Goal: Information Seeking & Learning: Find specific fact

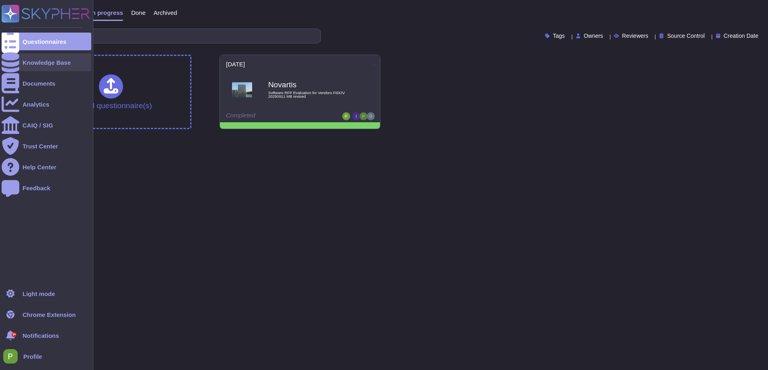
click at [45, 64] on div "Knowledge Base" at bounding box center [47, 62] width 48 height 6
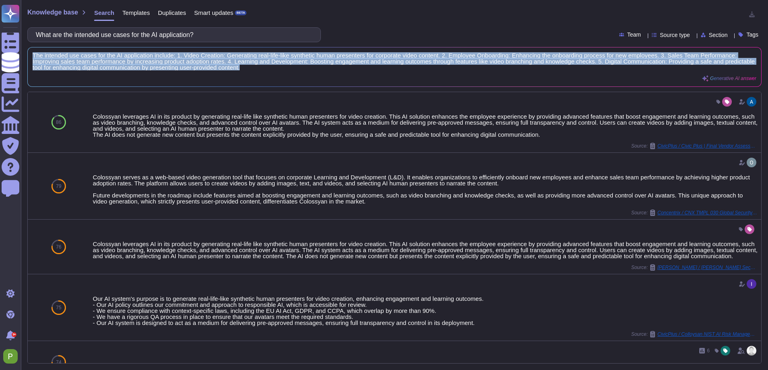
drag, startPoint x: 358, startPoint y: 68, endPoint x: 30, endPoint y: 55, distance: 328.6
click at [30, 55] on div "The intended use cases for the AI application include: 1. Video Creation: Gener…" at bounding box center [394, 66] width 733 height 39
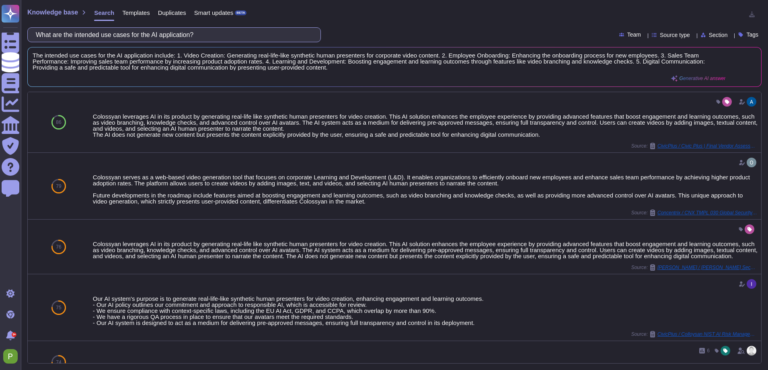
click at [109, 35] on input "What are the intended use cases for the AI application?" at bounding box center [172, 35] width 281 height 14
paste input "ccess does the AI system have to data and systems"
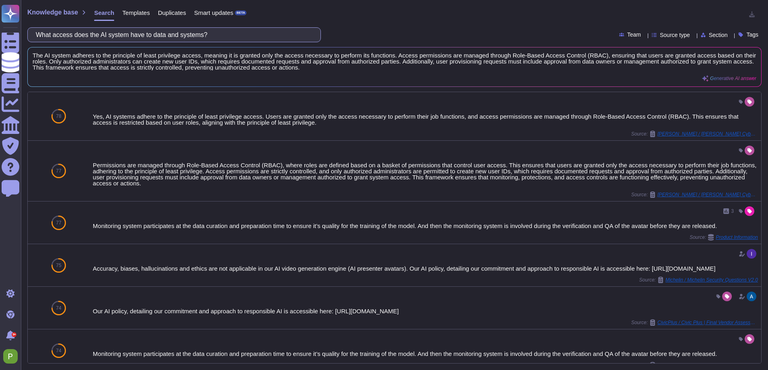
drag, startPoint x: 98, startPoint y: 35, endPoint x: 138, endPoint y: 33, distance: 39.8
click at [139, 35] on input "What access does the AI system have to data and systems?" at bounding box center [172, 35] width 281 height 14
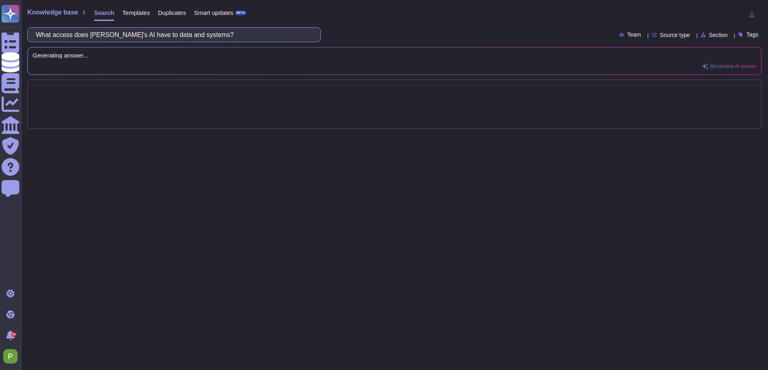
click at [164, 34] on input "What access does [PERSON_NAME]'s AI have to data and systems?" at bounding box center [172, 35] width 281 height 14
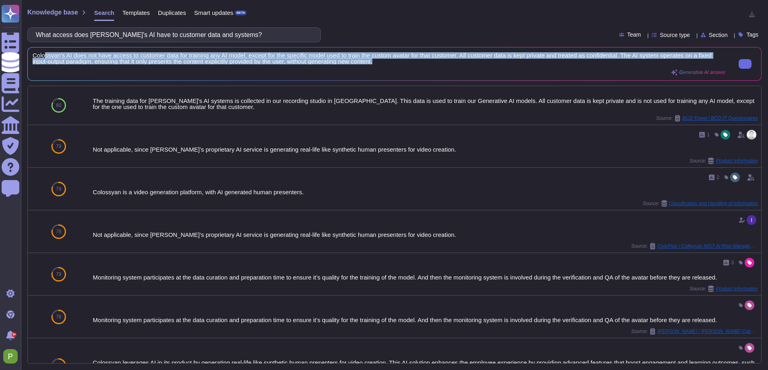
drag, startPoint x: 415, startPoint y: 60, endPoint x: 44, endPoint y: 52, distance: 371.4
click at [44, 52] on span "Colossyan's AI does not have access to customer data for training any AI model,…" at bounding box center [379, 58] width 692 height 12
click at [83, 55] on span "Colossyan's AI does not have access to customer data for training any AI model,…" at bounding box center [379, 58] width 692 height 12
drag, startPoint x: 412, startPoint y: 61, endPoint x: 86, endPoint y: 46, distance: 325.5
click at [98, 46] on div "Knowledge base Search Templates Duplicates Smart updates BETA What access does …" at bounding box center [394, 185] width 747 height 370
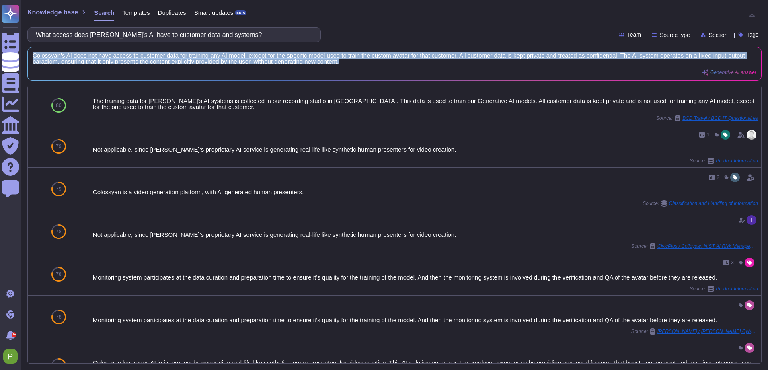
copy span "Colossyan's AI does not have access to customer data for training any AI model,…"
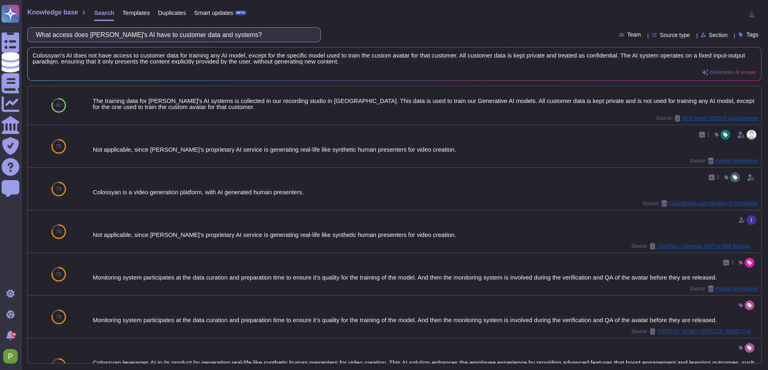
click at [150, 35] on input "What access does [PERSON_NAME]'s AI have to customer data and systems?" at bounding box center [172, 35] width 281 height 14
paste input "Is the product a (PUMA end customer) customer-facing AI"
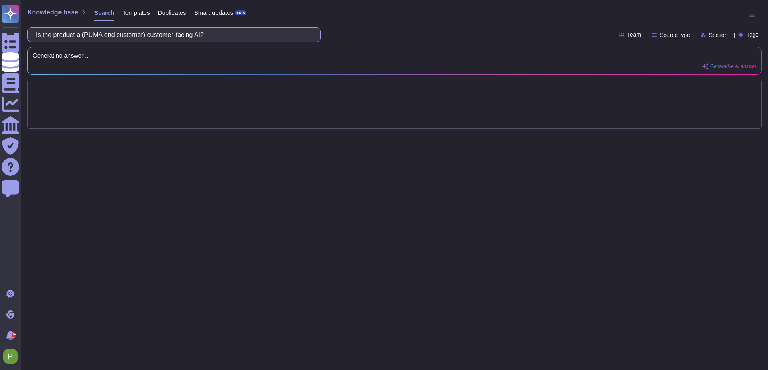
drag, startPoint x: 91, startPoint y: 34, endPoint x: 113, endPoint y: 34, distance: 22.1
click at [113, 34] on input "Is the product a (PUMA end customer) customer-facing AI?" at bounding box center [172, 35] width 281 height 14
drag, startPoint x: 155, startPoint y: 34, endPoint x: 90, endPoint y: 34, distance: 64.7
click at [90, 34] on input "Is the product a (PUMA end customer) customer-facing AI?" at bounding box center [172, 35] width 281 height 14
click at [71, 35] on input "Is the product a customer-facing AI?" at bounding box center [172, 35] width 281 height 14
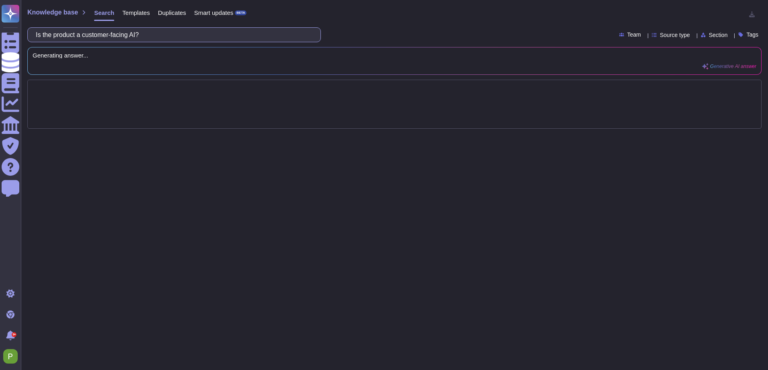
click at [71, 35] on input "Is the product a customer-facing AI?" at bounding box center [172, 35] width 281 height 14
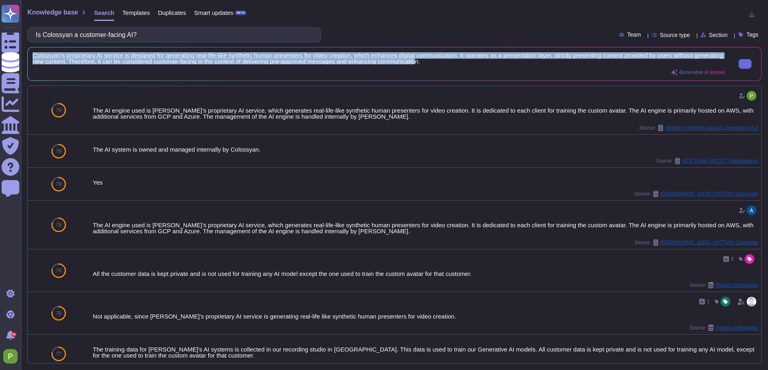
scroll to position [0, 0]
drag, startPoint x: 32, startPoint y: 55, endPoint x: 460, endPoint y: 63, distance: 428.1
click at [460, 63] on div "Colossyan's proprietary AI service is designed for generating real-life-like sy…" at bounding box center [394, 63] width 733 height 33
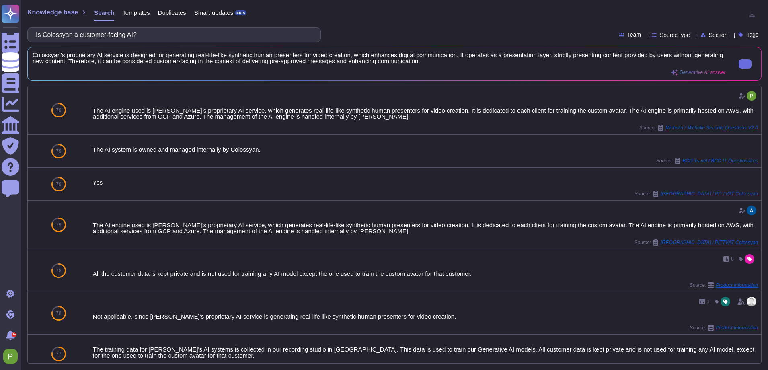
click at [467, 61] on span "Colossyan's proprietary AI service is designed for generating real-life-like sy…" at bounding box center [379, 58] width 692 height 12
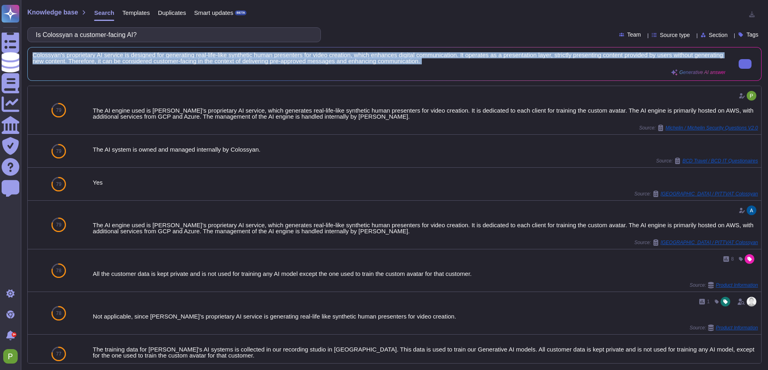
scroll to position [0, 0]
drag, startPoint x: 467, startPoint y: 62, endPoint x: 31, endPoint y: 54, distance: 436.9
click at [31, 54] on div "Colossyan's proprietary AI service is designed for generating real-life-like sy…" at bounding box center [394, 63] width 733 height 33
copy div "Colossyan's proprietary AI service is designed for generating real-life-like sy…"
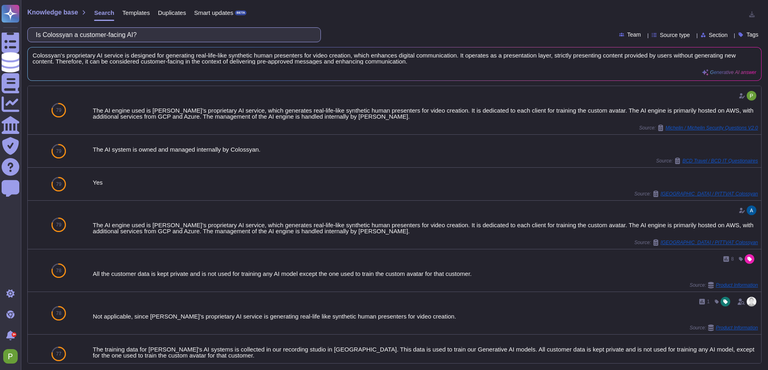
click at [129, 34] on input "Is Colossyan a customer-facing AI?" at bounding box center [172, 35] width 281 height 14
paste input "8 Do you have mechanisms to prevent direct prompt injection and protect the AI …"
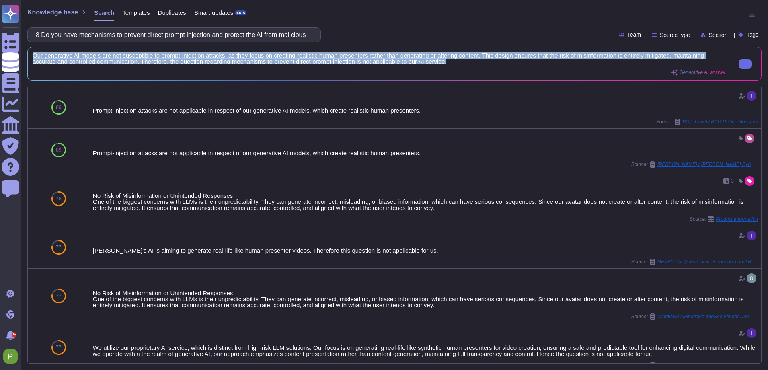
drag, startPoint x: 496, startPoint y: 61, endPoint x: 33, endPoint y: 55, distance: 463.8
click at [33, 55] on span "Our generative AI models are not susceptible to prompt-injection attacks, as th…" at bounding box center [379, 58] width 692 height 12
copy span "Our generative AI models are not susceptible to prompt-injection attacks, as th…"
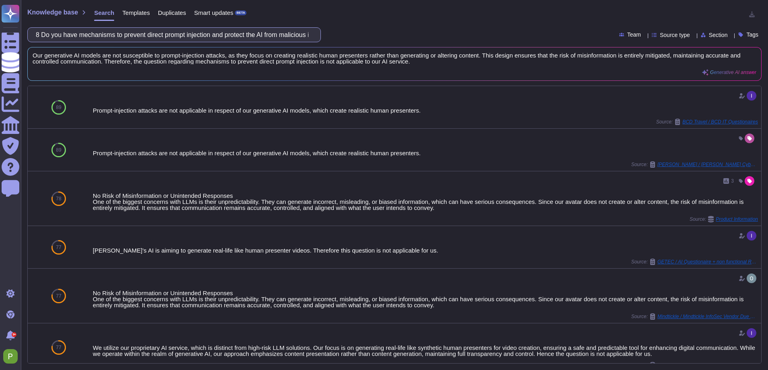
click at [109, 36] on input "8 Do you have mechanisms to prevent direct prompt injection and protect the AI …" at bounding box center [172, 35] width 281 height 14
paste input "Are you able to provide information about the Model you are using for this proj…"
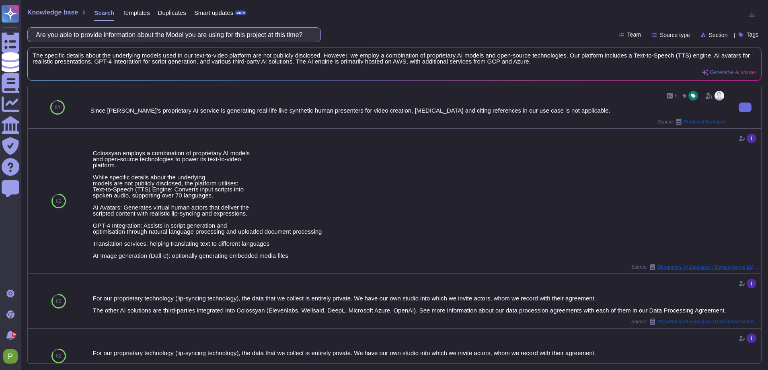
scroll to position [3, 0]
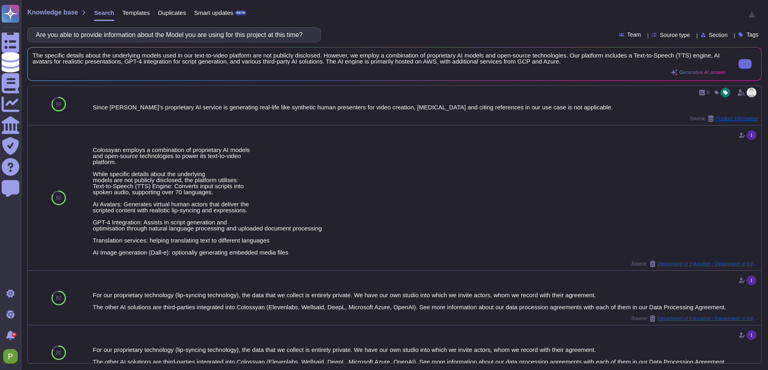
click at [94, 55] on span "The specific details about the underlying models used in our text-to-video plat…" at bounding box center [379, 58] width 692 height 12
click at [738, 63] on button at bounding box center [744, 64] width 13 height 10
click at [125, 39] on input "Are you able to provide information about the Model you are using for this proj…" at bounding box center [172, 35] width 281 height 14
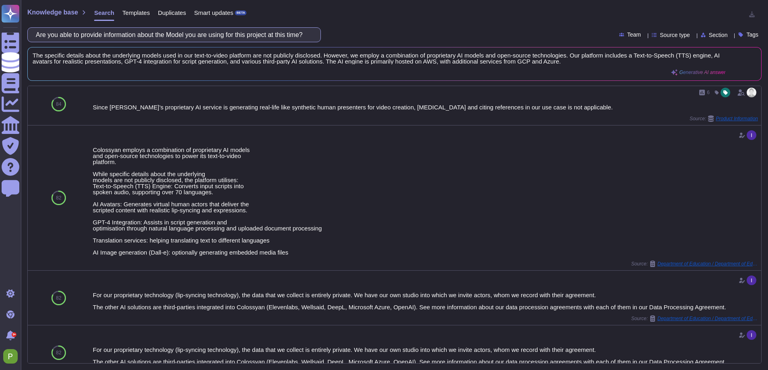
paste input "What Dataset are you using? Please list the dataset you are using to train, tes…"
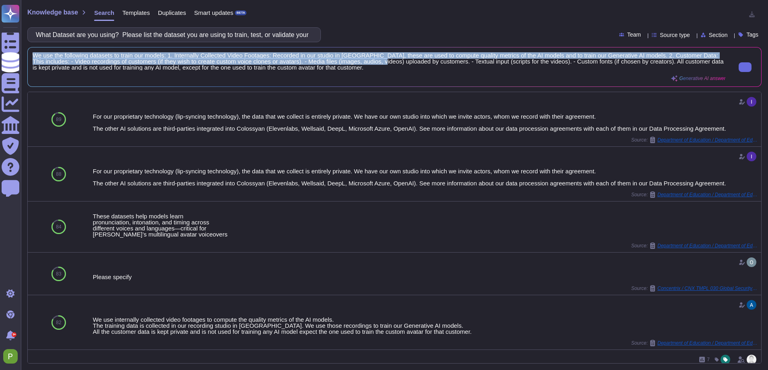
scroll to position [0, 0]
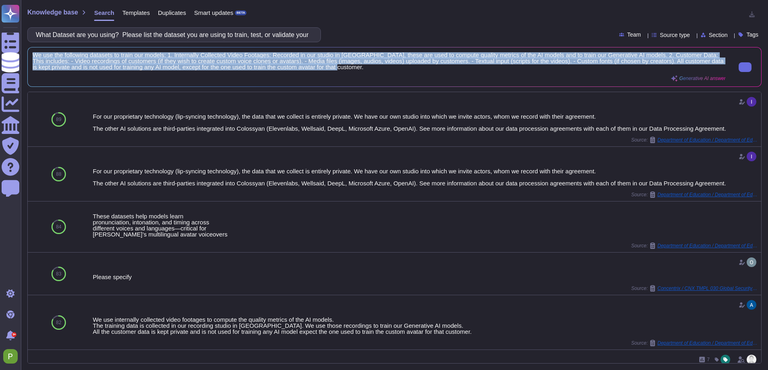
drag, startPoint x: 31, startPoint y: 55, endPoint x: 432, endPoint y: 70, distance: 400.5
click at [432, 70] on div "We use the following datasets to train our models: 1. Internally Collected Vide…" at bounding box center [394, 66] width 733 height 39
copy span "We use the following datasets to train our models: 1. Internally Collected Vide…"
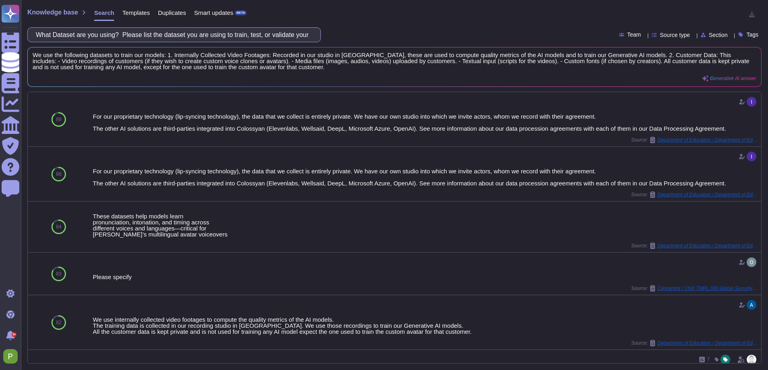
click at [99, 33] on input "What Dataset are you using? Please list the dataset you are using to train, tes…" at bounding box center [172, 35] width 281 height 14
paste input "Does your product or service allow opting out of monitoring?"
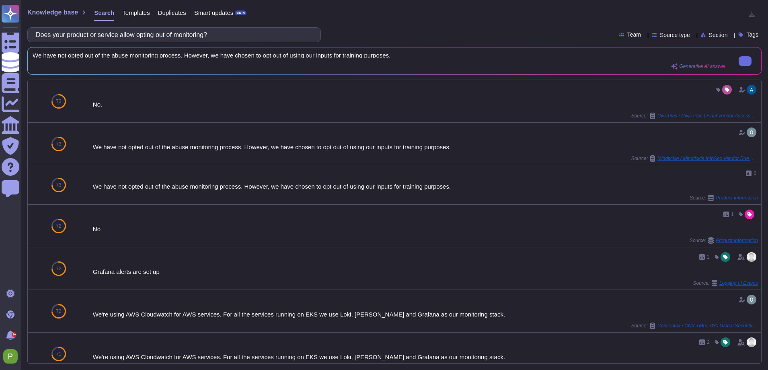
click at [151, 55] on span "We have not opted out of the abuse monitoring process. However, we have chosen …" at bounding box center [379, 55] width 692 height 6
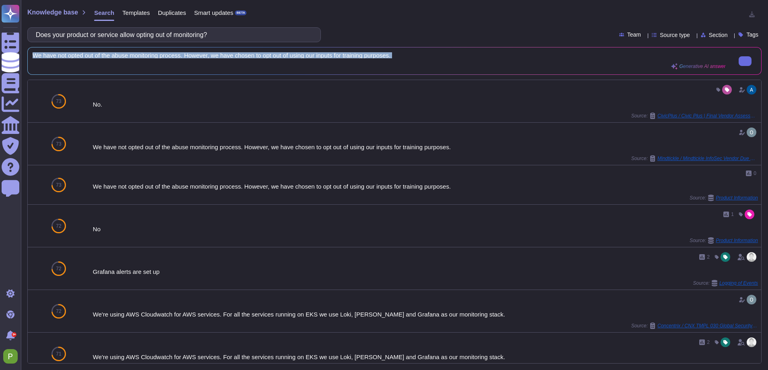
click at [151, 55] on span "We have not opted out of the abuse monitoring process. However, we have chosen …" at bounding box center [379, 55] width 692 height 6
copy div "We have not opted out of the abuse monitoring process. However, we have chosen …"
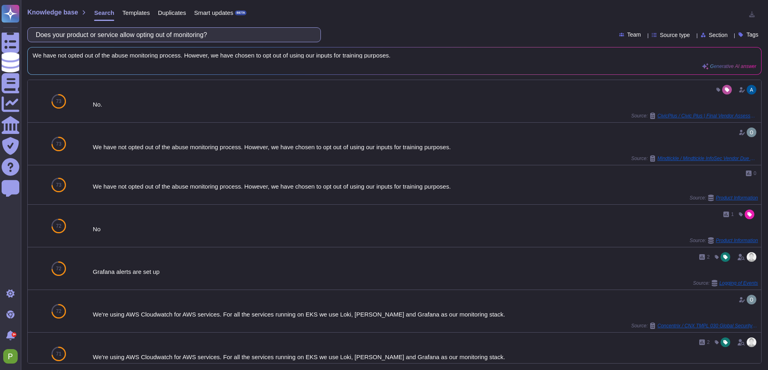
click at [171, 33] on input "Does your product or service allow opting out of monitoring?" at bounding box center [172, 35] width 281 height 14
paste input "Can you confirm if the provided service or product utilizes Zero Data Retention…"
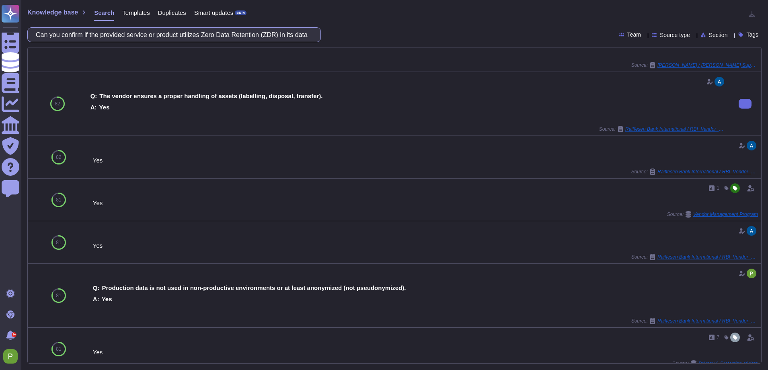
scroll to position [0, 0]
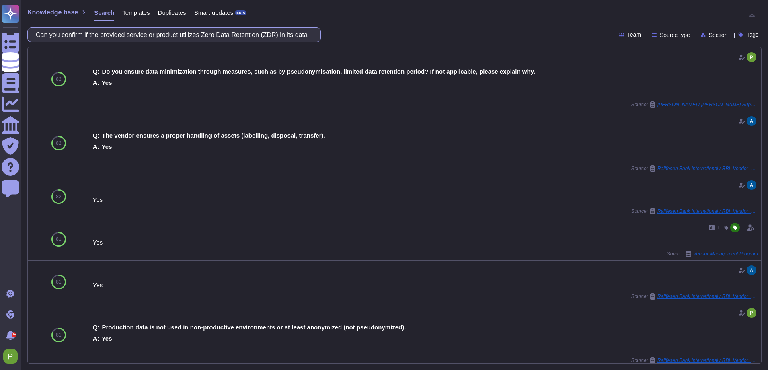
click at [174, 36] on input "Can you confirm if the provided service or product utilizes Zero Data Retention…" at bounding box center [172, 35] width 281 height 14
drag, startPoint x: 147, startPoint y: 35, endPoint x: -2, endPoint y: 25, distance: 149.9
click at [0, 25] on html "Questionnaires Knowledge Base Documents Analytics CAIQ / SIG Trust Center Help …" at bounding box center [384, 185] width 768 height 370
type input "customer data is retained after processing is complete?"
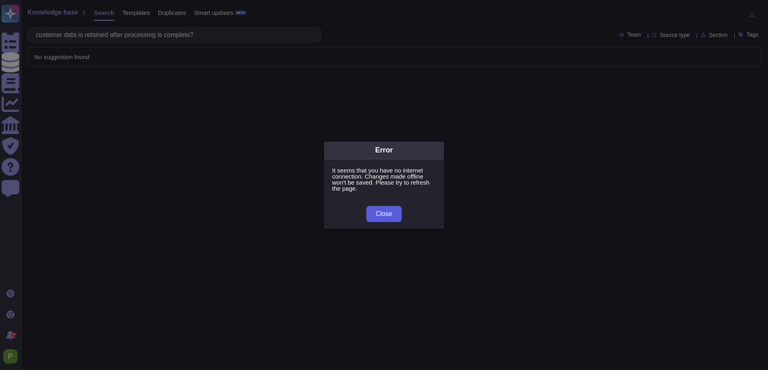
click at [379, 216] on span "Close" at bounding box center [384, 214] width 16 height 6
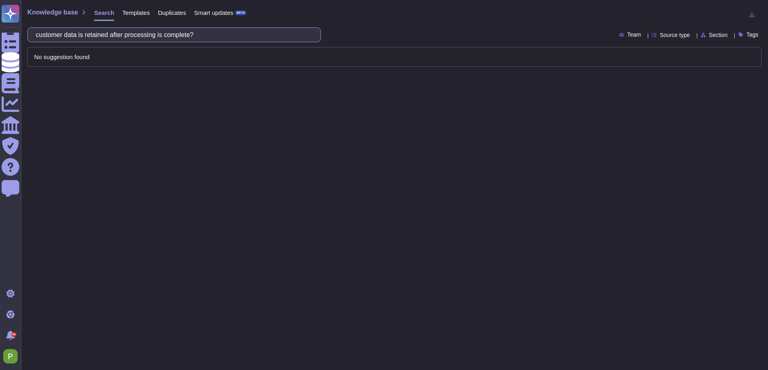
click at [211, 36] on input "customer data is retained after processing is complete?" at bounding box center [172, 35] width 281 height 14
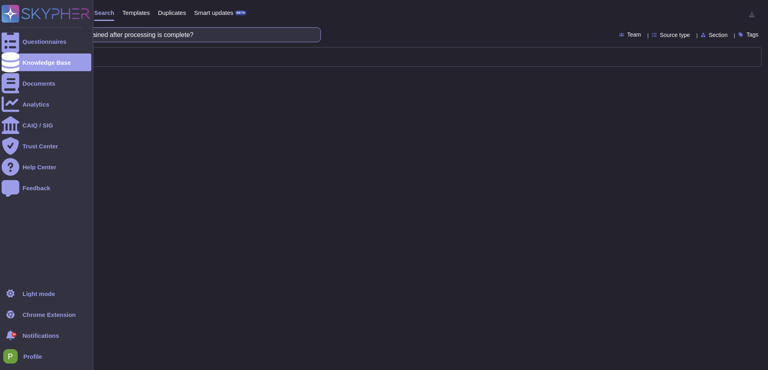
drag, startPoint x: 208, startPoint y: 35, endPoint x: 17, endPoint y: 31, distance: 190.9
click at [17, 31] on div "Questionnaires Knowledge Base Documents Analytics CAIQ / SIG Trust Center Help …" at bounding box center [384, 185] width 768 height 370
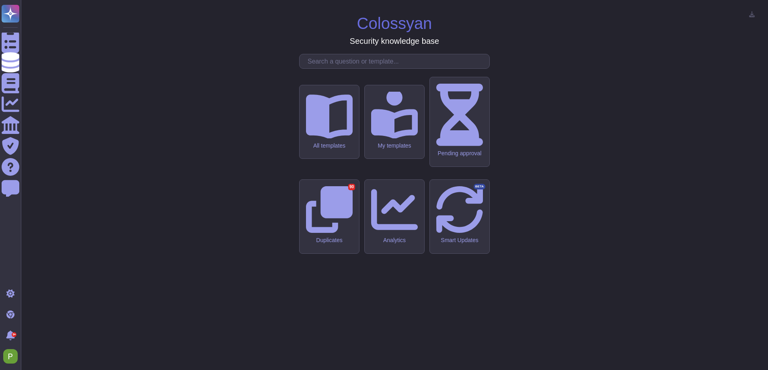
click at [317, 68] on input "text" at bounding box center [396, 61] width 186 height 14
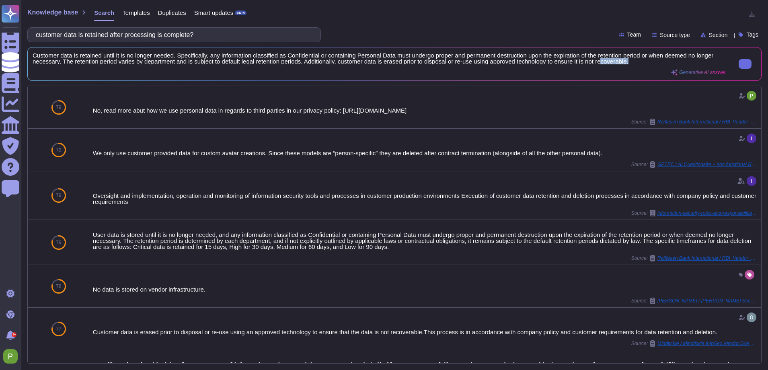
scroll to position [0, 0]
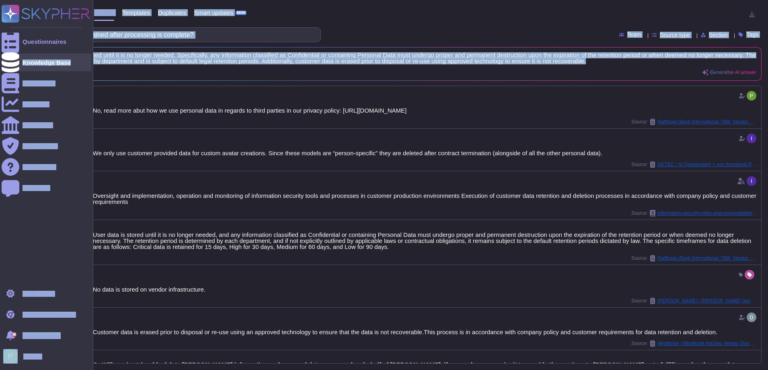
drag, startPoint x: 679, startPoint y: 61, endPoint x: 5, endPoint y: 61, distance: 673.5
click at [6, 61] on div "Questionnaires Knowledge Base Documents Analytics CAIQ / SIG Trust Center Help …" at bounding box center [384, 185] width 768 height 370
copy div "Knowledge Base Documents Analytics CAIQ / SIG Trust Center Help Center Feedback…"
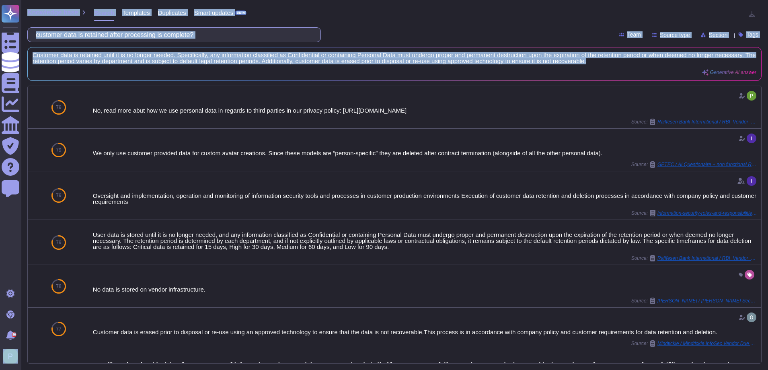
click at [148, 37] on input "customer data is retained after processing is complete?" at bounding box center [172, 35] width 281 height 14
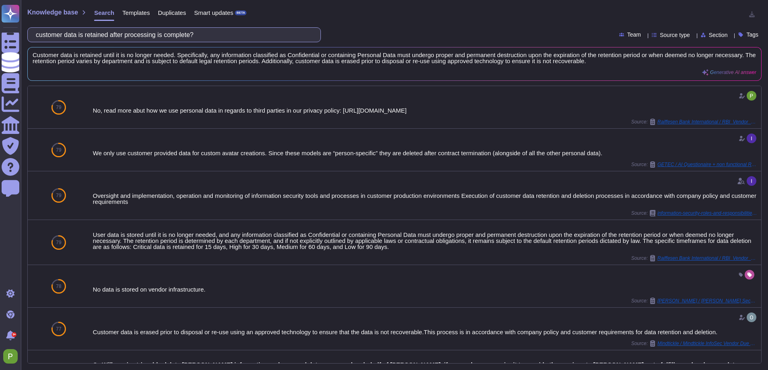
click at [148, 37] on input "customer data is retained after processing is complete?" at bounding box center [172, 35] width 281 height 14
paste input "What mechanisms are in place to ensure transparency in the System's operations …"
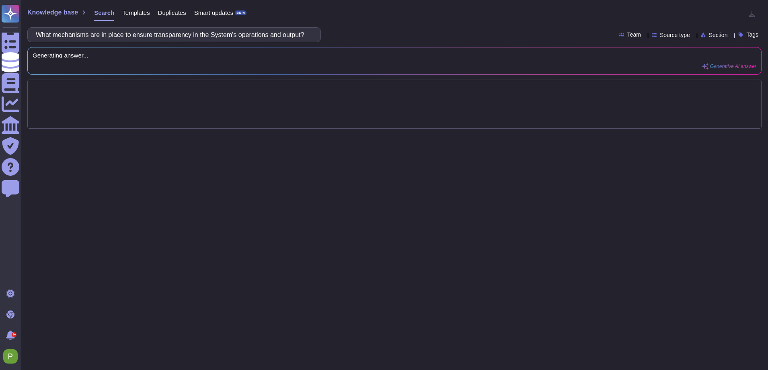
scroll to position [0, 0]
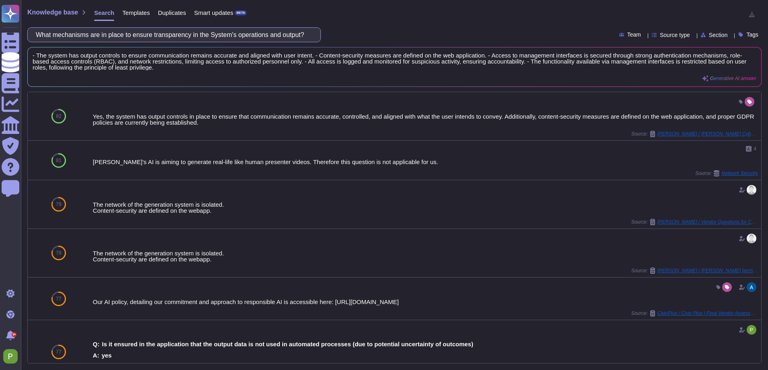
click at [172, 34] on input "What mechanisms are in place to ensure transparency in the System's operations …" at bounding box center [172, 35] width 281 height 14
paste input "Have privacy laws and regulations been accounted for concerning this AI projec"
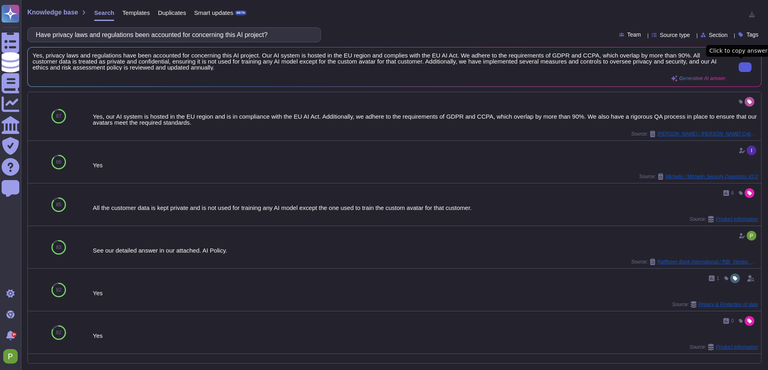
click at [82, 35] on input "Have privacy laws and regulations been accounted for concerning this AI project?" at bounding box center [172, 35] width 281 height 14
paste input "you taken any action to minimize the inclusion of potential biases in your Syst…"
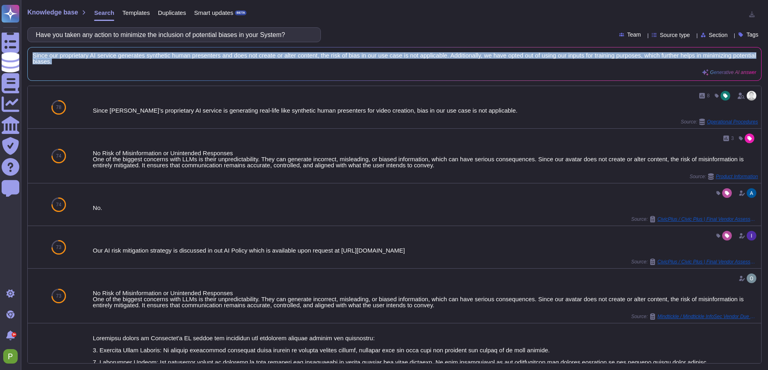
drag, startPoint x: 123, startPoint y: 61, endPoint x: 28, endPoint y: 53, distance: 94.9
click at [28, 53] on div "Since our proprietary AI service generates synthetic human presenters and does …" at bounding box center [394, 63] width 733 height 33
copy span "Since our proprietary AI service generates synthetic human presenters and does …"
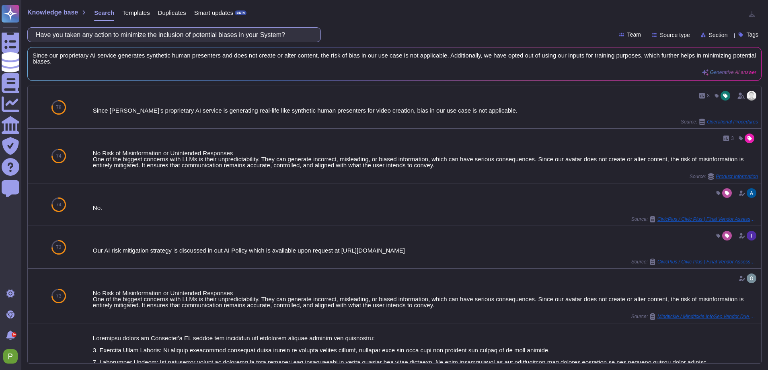
click at [105, 33] on input "Have you taken any action to minimize the inclusion of potential biases in your…" at bounding box center [172, 35] width 281 height 14
paste input "Which measures do you adopt so that the System is resilient against cyberattack…"
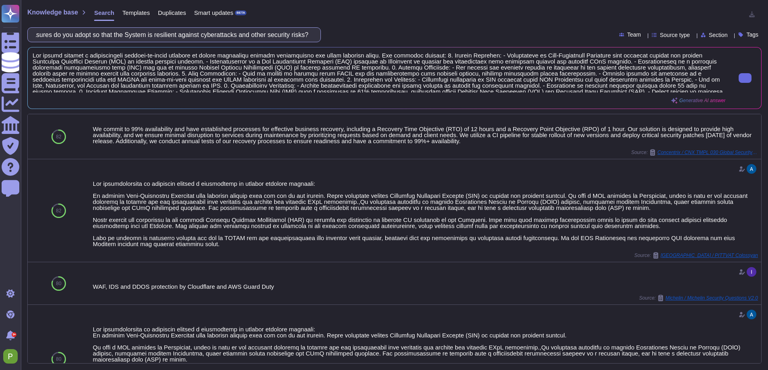
scroll to position [14, 0]
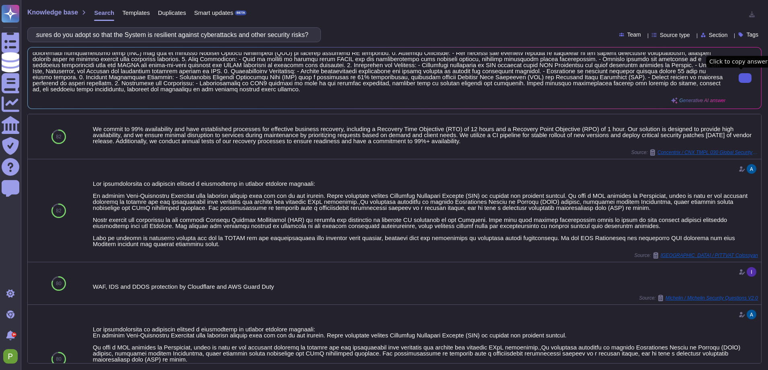
type input "Which measures do you adopt so that the System is resilient against cyberattack…"
